Goal: Information Seeking & Learning: Learn about a topic

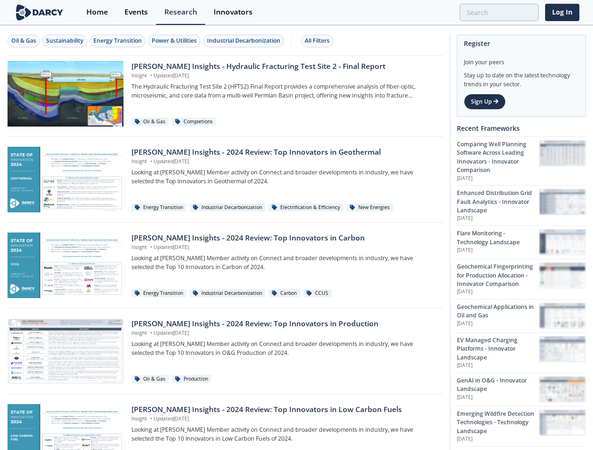
click at [24, 41] on div "Oil & Gas" at bounding box center [23, 41] width 25 height 8
click at [65, 41] on div "Sustainability" at bounding box center [65, 41] width 38 height 8
click at [118, 41] on div "Energy Transition" at bounding box center [117, 41] width 48 height 8
click at [175, 41] on div "Power & Utilities" at bounding box center [174, 41] width 45 height 8
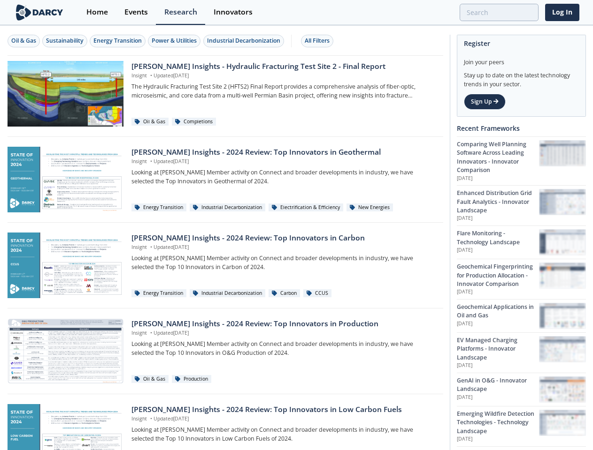
click at [245, 41] on div "Industrial Decarbonization" at bounding box center [243, 41] width 73 height 8
click at [320, 41] on div "All Filters" at bounding box center [316, 41] width 25 height 8
